Goal: Information Seeking & Learning: Learn about a topic

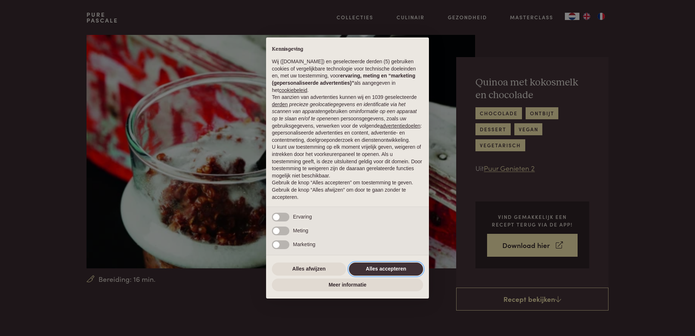
click at [370, 273] on button "Alles accepteren" at bounding box center [386, 268] width 74 height 13
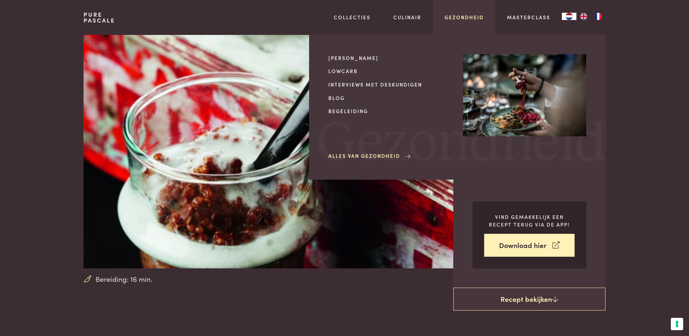
click at [458, 18] on link "Gezondheid" at bounding box center [464, 17] width 39 height 8
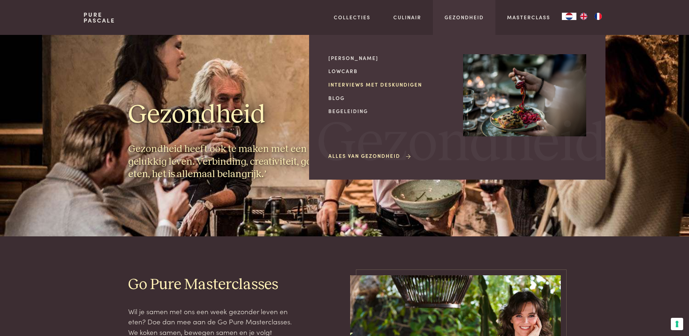
click at [354, 83] on link "Interviews met deskundigen" at bounding box center [389, 85] width 123 height 8
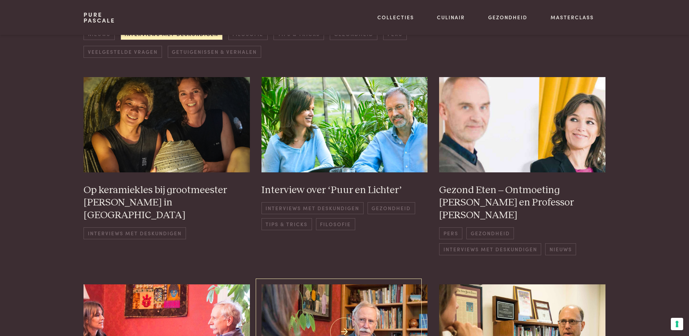
scroll to position [109, 0]
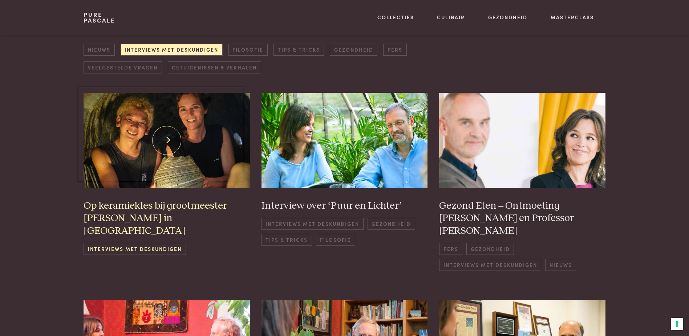
click at [154, 243] on span "Interviews met deskundigen" at bounding box center [135, 249] width 102 height 12
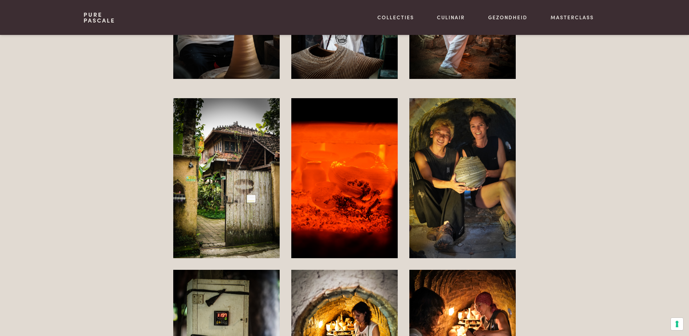
scroll to position [2761, 0]
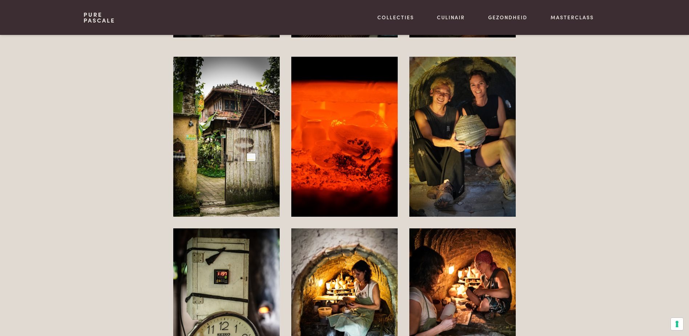
click at [333, 228] on img at bounding box center [344, 308] width 106 height 160
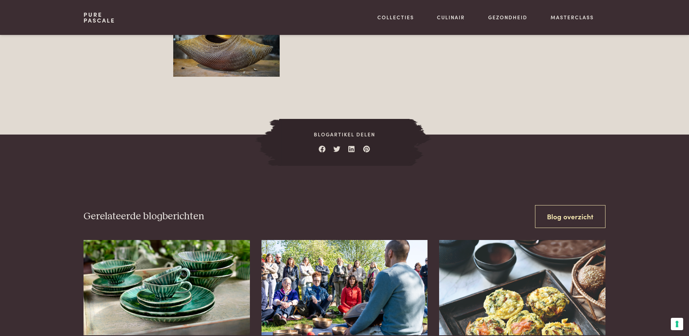
scroll to position [3597, 0]
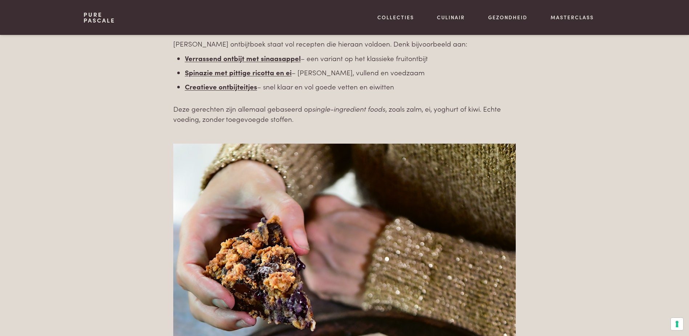
scroll to position [1163, 0]
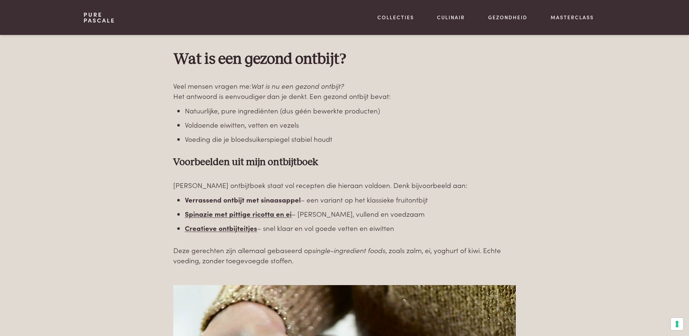
click at [233, 198] on b "Verrassend ontbijt met sinaasappel" at bounding box center [243, 199] width 116 height 10
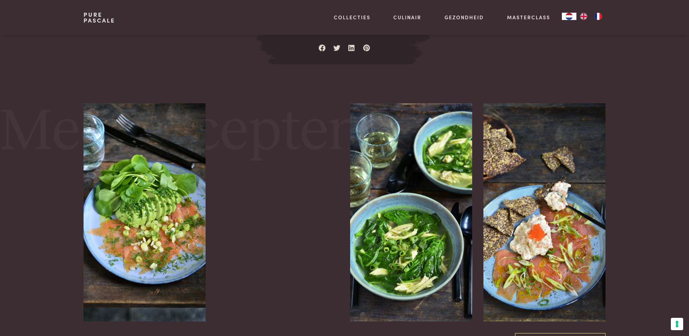
scroll to position [945, 0]
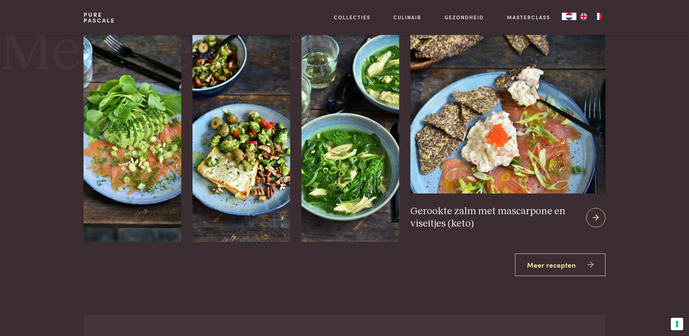
click at [562, 169] on img at bounding box center [508, 109] width 195 height 170
